Goal: Task Accomplishment & Management: Complete application form

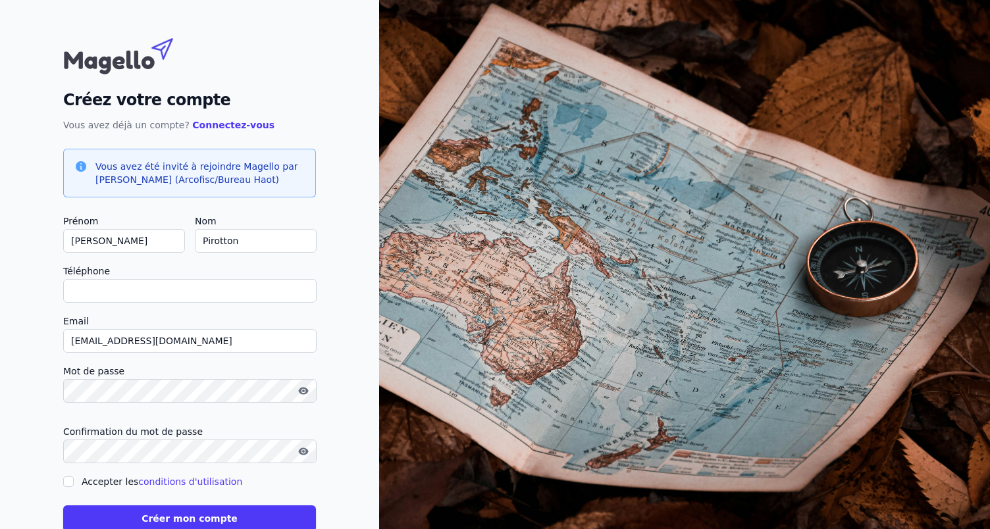
type input "0"
checkbox input "false"
type input "0495647070"
click at [203, 346] on input "[EMAIL_ADDRESS][DOMAIN_NAME]" at bounding box center [189, 341] width 253 height 24
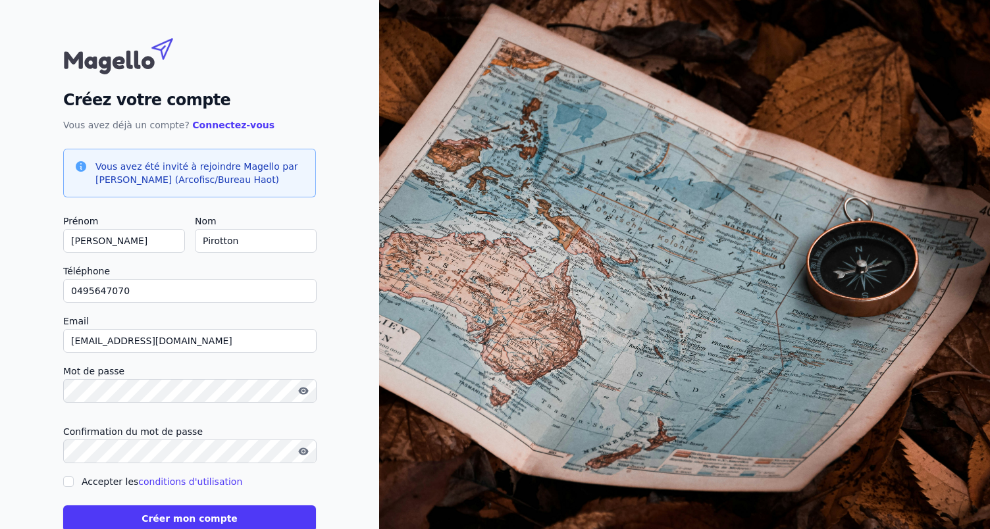
click at [203, 346] on input "[EMAIL_ADDRESS][DOMAIN_NAME]" at bounding box center [189, 341] width 253 height 24
type input "[EMAIL_ADDRESS][DOMAIN_NAME]"
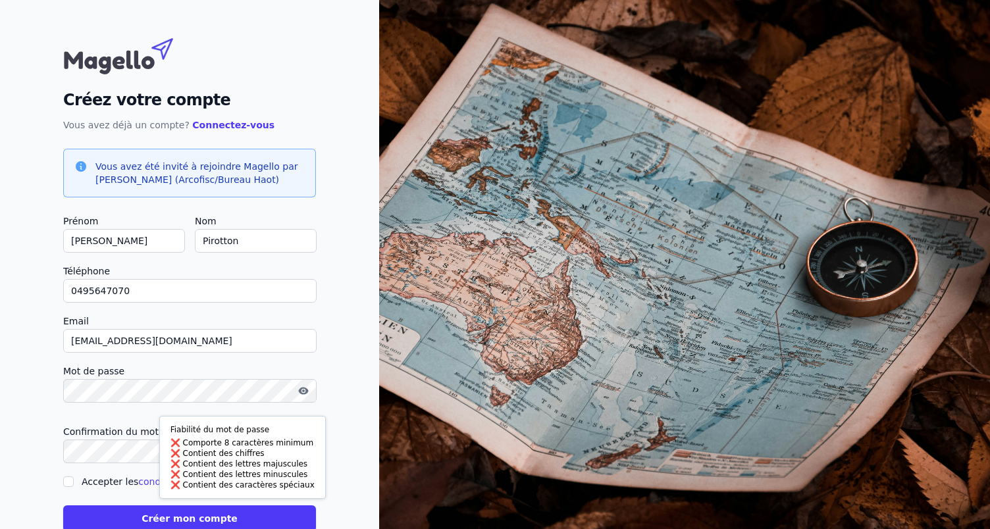
click at [39, 380] on div "Créez votre compte Vous avez déjà un compte? Connectez-vous Vous avez été invit…" at bounding box center [189, 281] width 379 height 563
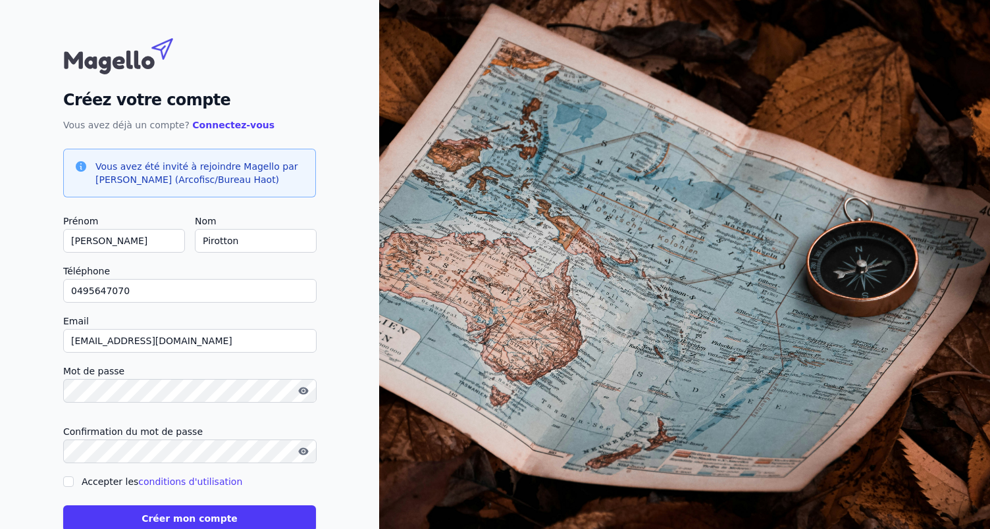
click at [72, 484] on input "Accepter les conditions d'utilisation" at bounding box center [68, 481] width 11 height 11
checkbox input "true"
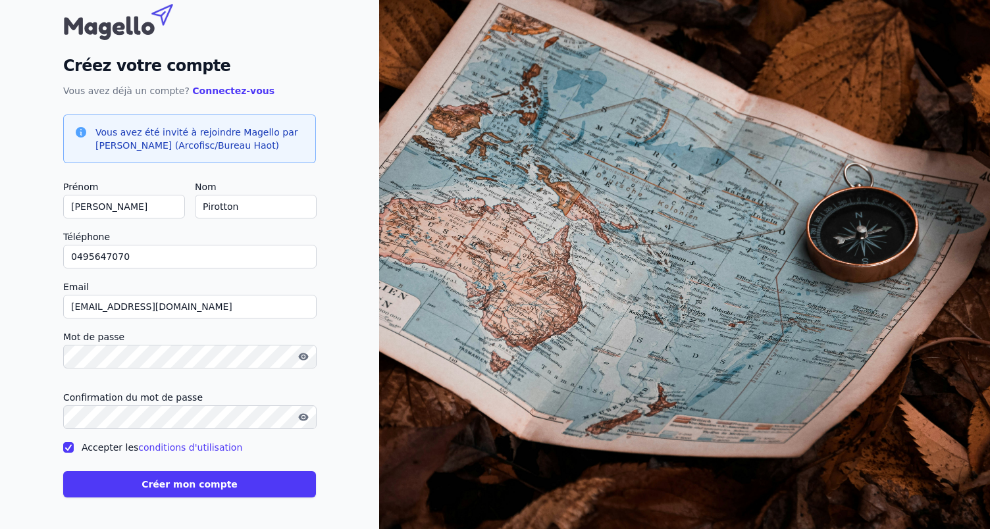
click at [161, 481] on button "Créer mon compte" at bounding box center [189, 484] width 253 height 26
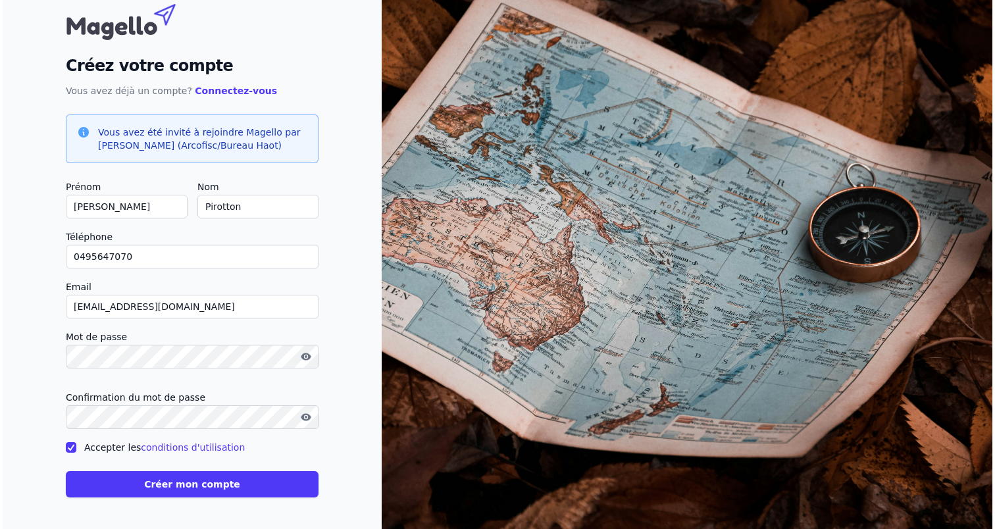
scroll to position [0, 0]
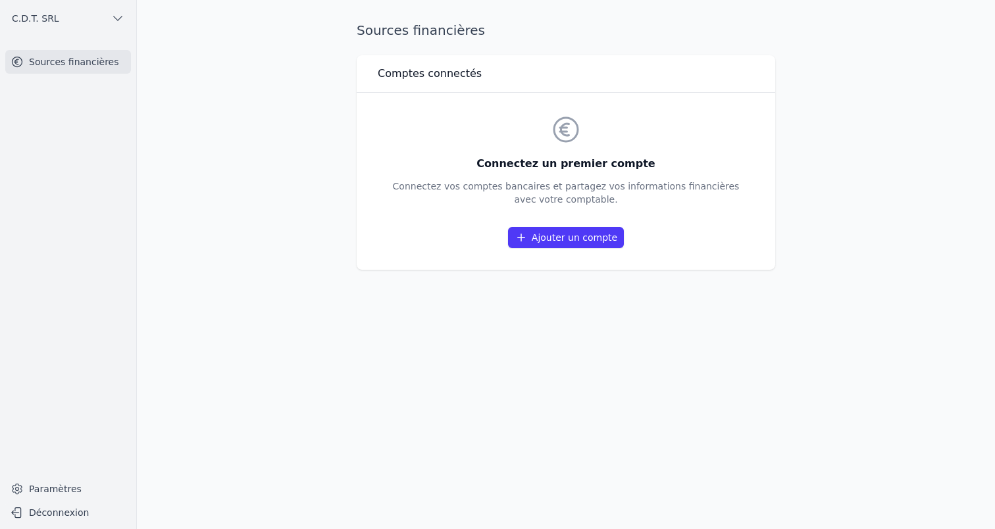
click at [569, 236] on link "Ajouter un compte" at bounding box center [566, 237] width 116 height 21
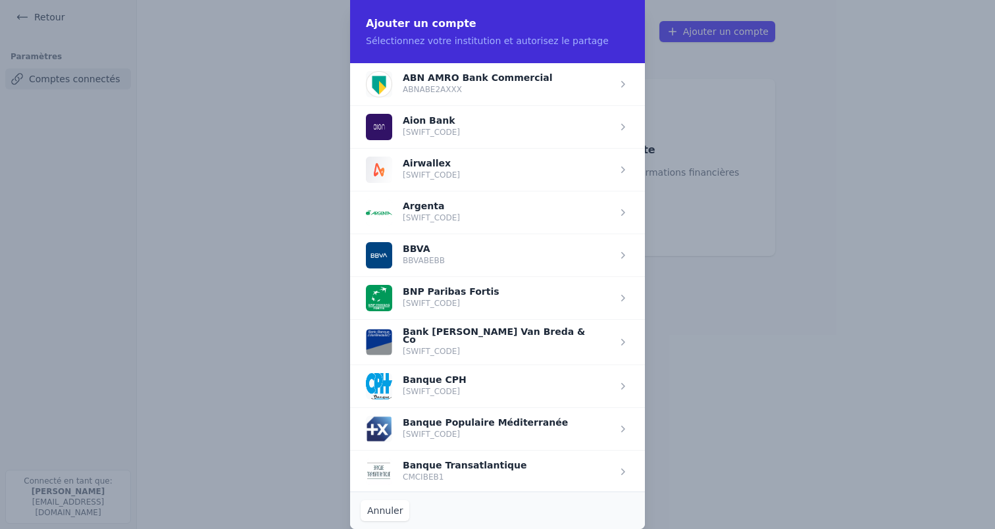
scroll to position [160, 0]
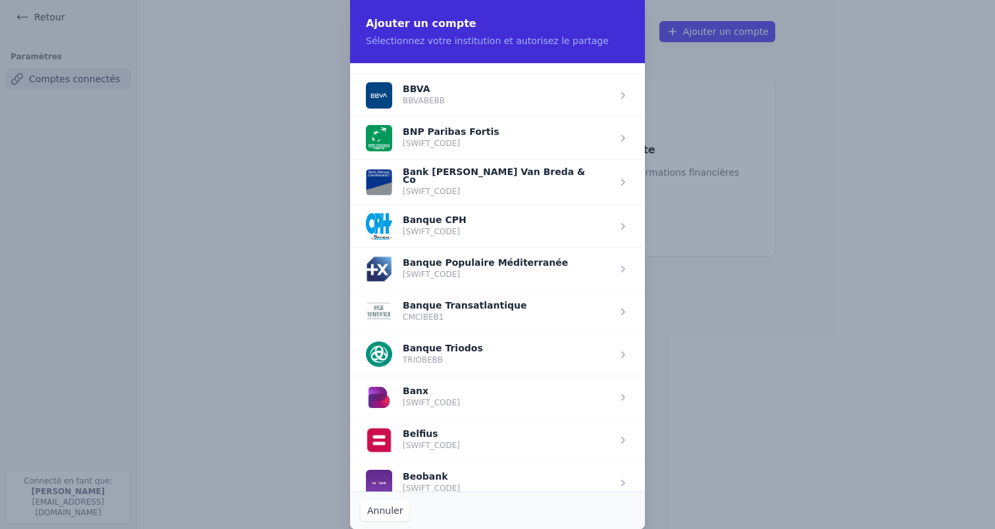
click at [534, 440] on span "button" at bounding box center [497, 440] width 295 height 43
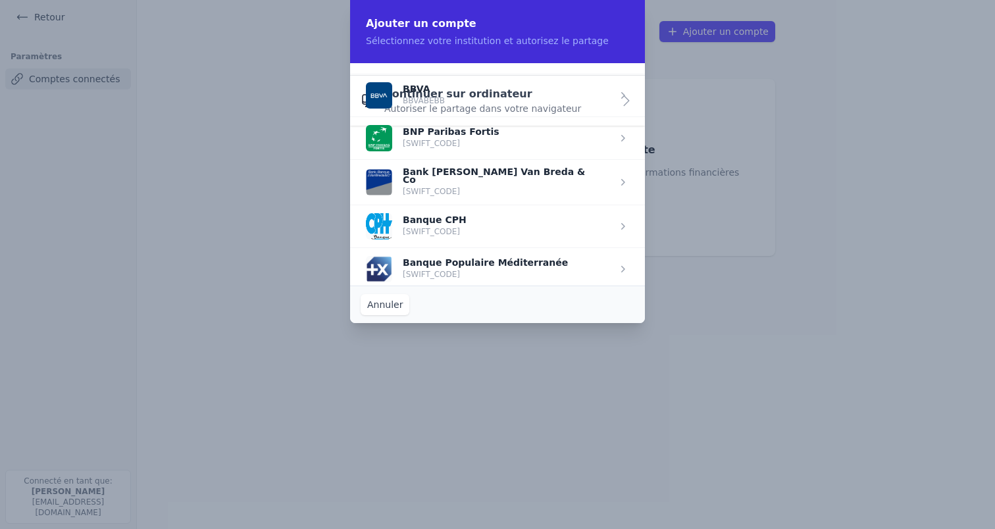
scroll to position [0, 0]
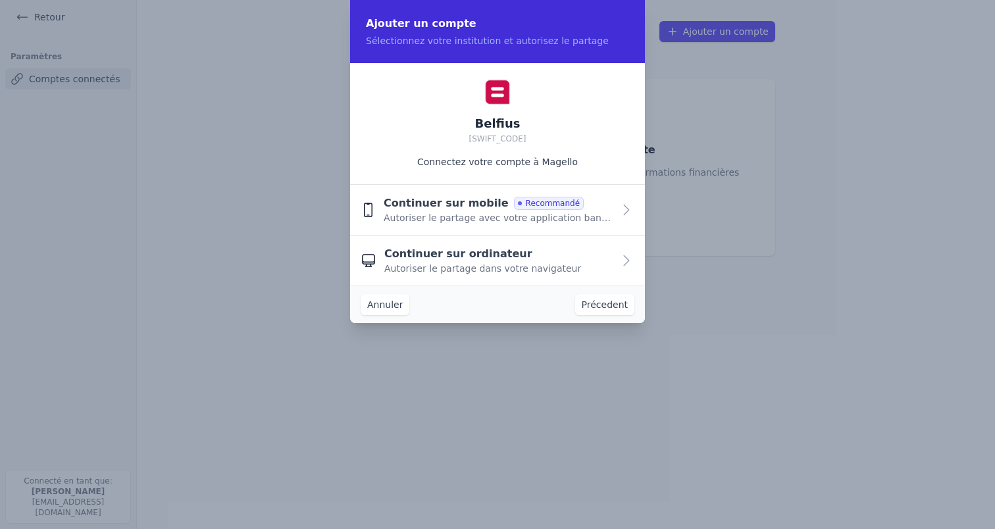
click at [472, 214] on span "Autoriser le partage avec votre application bancaire" at bounding box center [499, 217] width 230 height 13
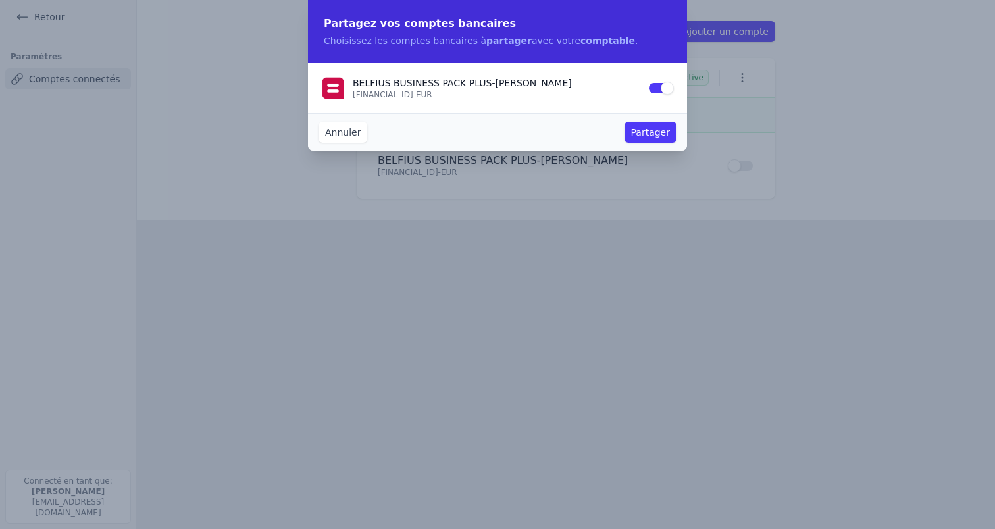
click at [635, 133] on button "Partager" at bounding box center [651, 132] width 52 height 21
